Goal: Use online tool/utility: Utilize a website feature to perform a specific function

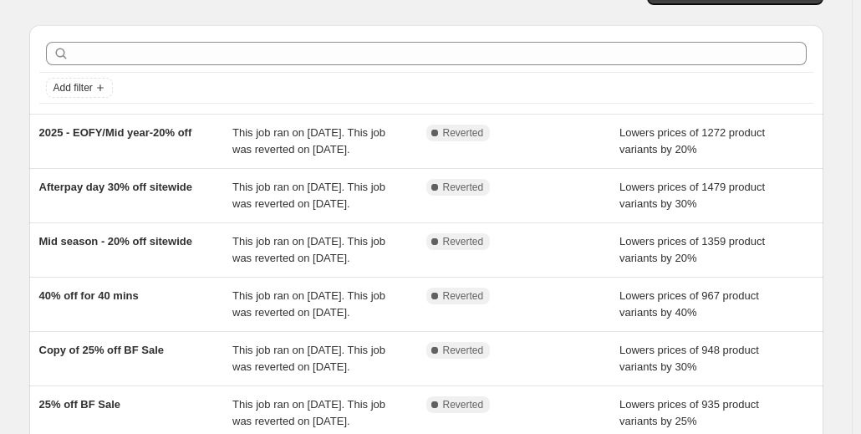
scroll to position [39, 0]
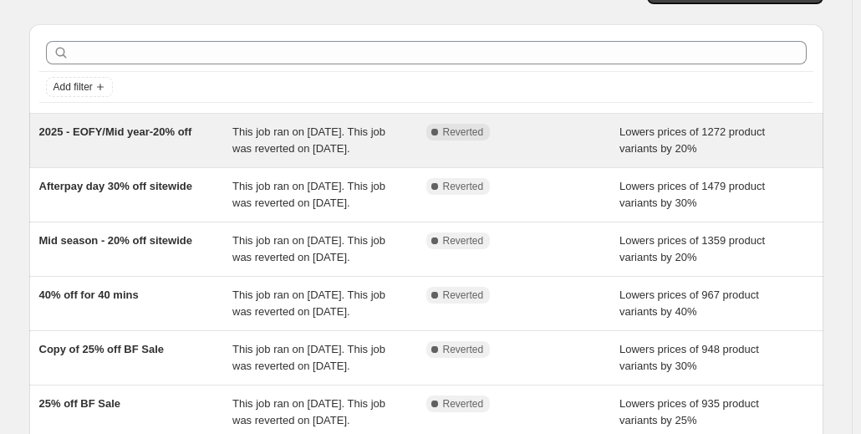
click at [605, 146] on div "Complete Reverted" at bounding box center [523, 140] width 194 height 33
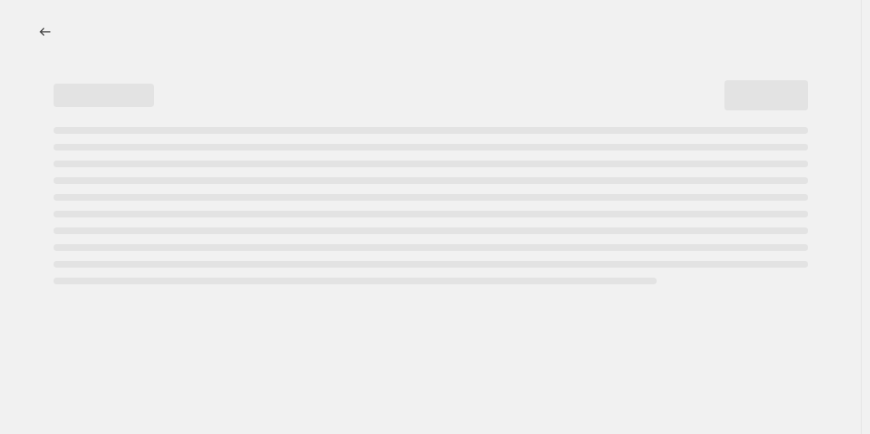
select select "percentage"
select select "collection"
select select "not_equal"
select select "collection"
select select "not_equal"
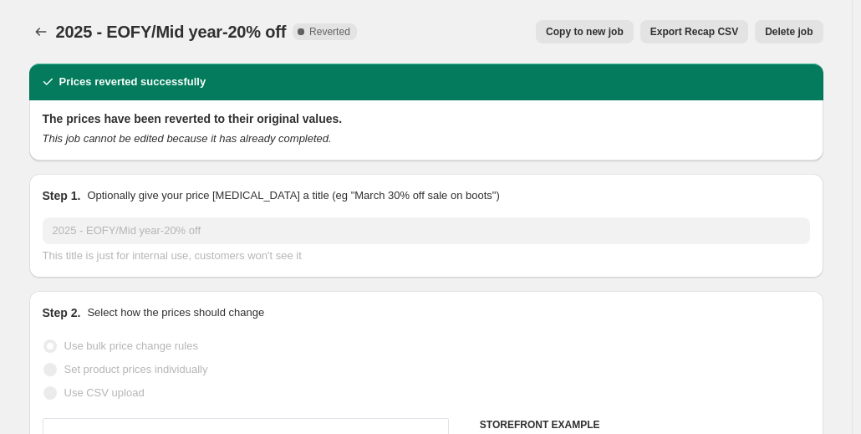
click at [617, 33] on span "Copy to new job" at bounding box center [585, 31] width 78 height 13
select select "percentage"
select select "collection"
select select "not_equal"
select select "collection"
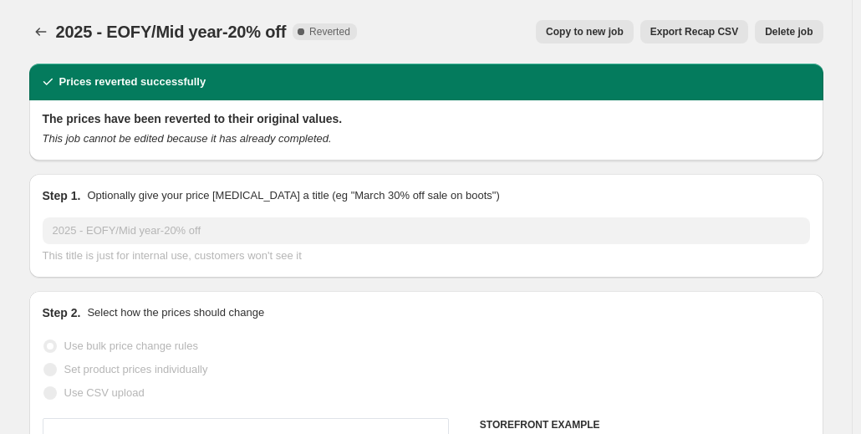
select select "not_equal"
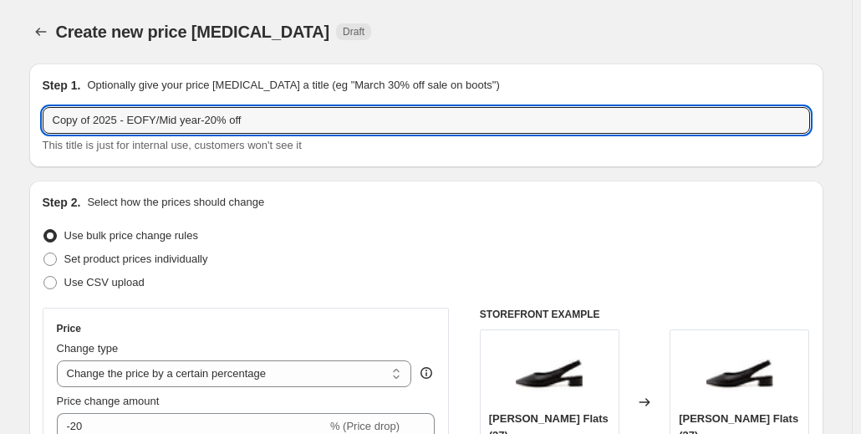
drag, startPoint x: 265, startPoint y: 122, endPoint x: -93, endPoint y: 142, distance: 358.4
click at [0, 142] on html "Home Settings Plans Skip to content Create new price [MEDICAL_DATA]. This page …" at bounding box center [430, 217] width 861 height 434
drag, startPoint x: 81, startPoint y: 124, endPoint x: 411, endPoint y: 122, distance: 330.3
click at [411, 122] on input "aftepayday [DATE] - 20% off" at bounding box center [427, 120] width 768 height 27
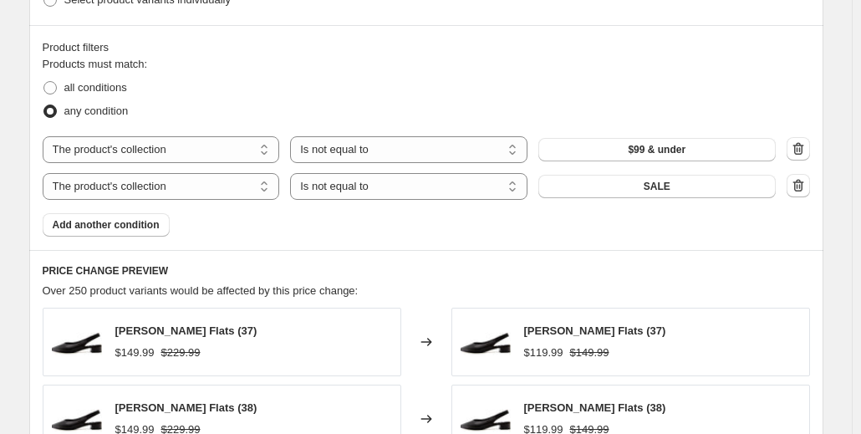
scroll to position [906, 0]
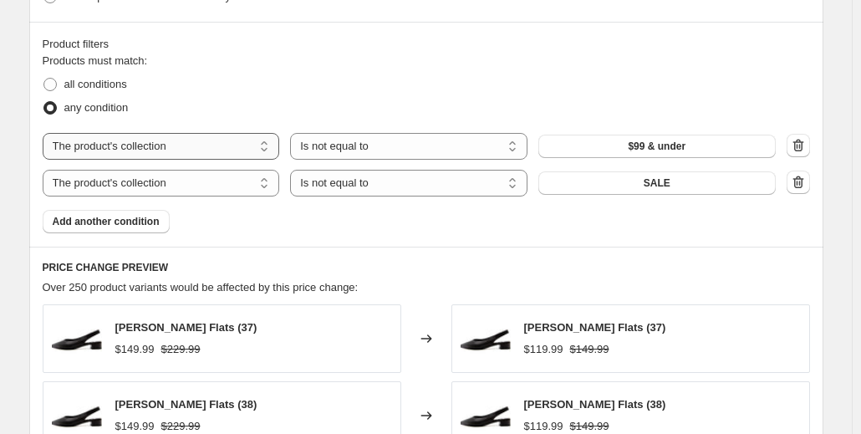
type input "aftepayday [DATE] - 20% off"
click at [214, 147] on select "The product The product's collection The product's tag The product's vendor The…" at bounding box center [161, 146] width 237 height 27
click at [421, 46] on div "Product filters" at bounding box center [427, 44] width 768 height 17
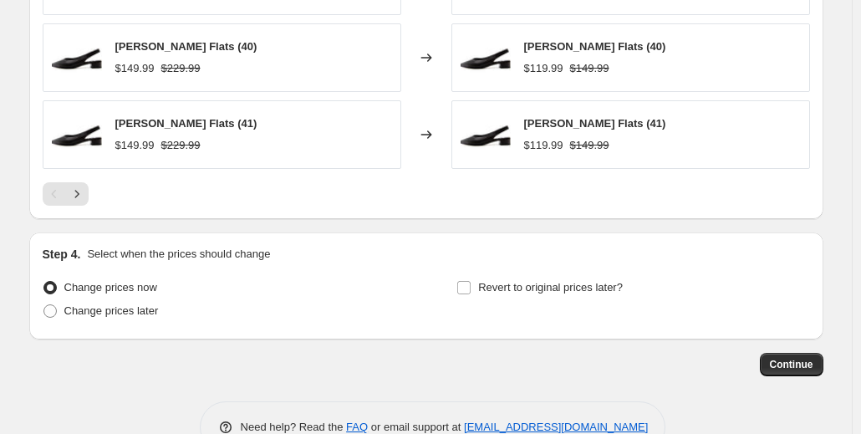
scroll to position [1458, 0]
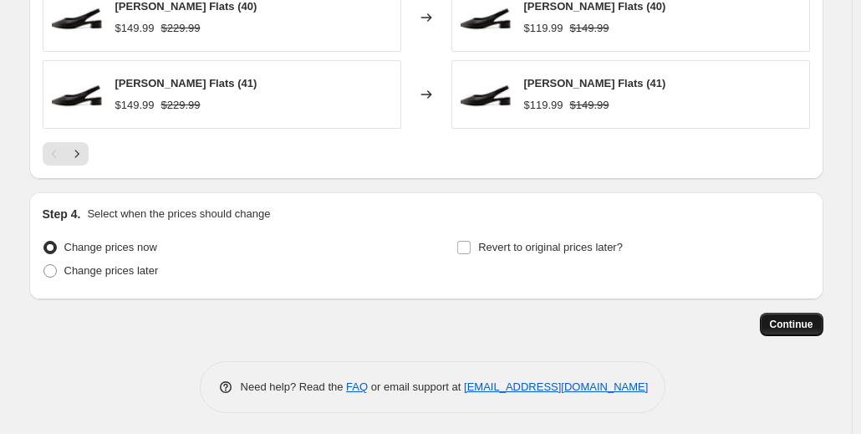
click at [795, 319] on span "Continue" at bounding box center [791, 324] width 43 height 13
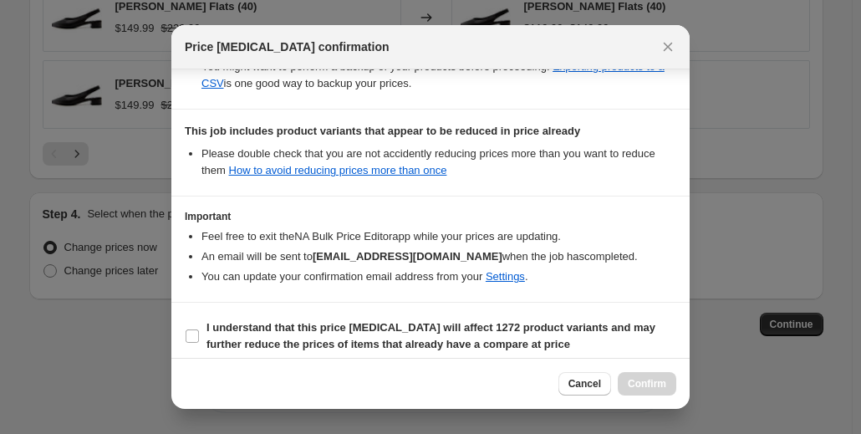
scroll to position [360, 0]
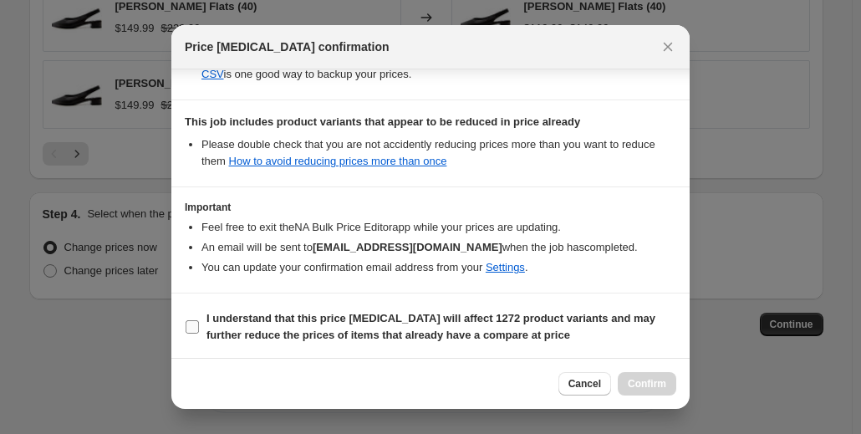
click at [191, 332] on span ":r3v:" at bounding box center [192, 326] width 15 height 15
click at [191, 332] on input "I understand that this price [MEDICAL_DATA] will affect 1272 product variants a…" at bounding box center [192, 326] width 13 height 13
checkbox input "true"
click at [649, 386] on span "Confirm" at bounding box center [647, 383] width 38 height 13
